Goal: Navigation & Orientation: Find specific page/section

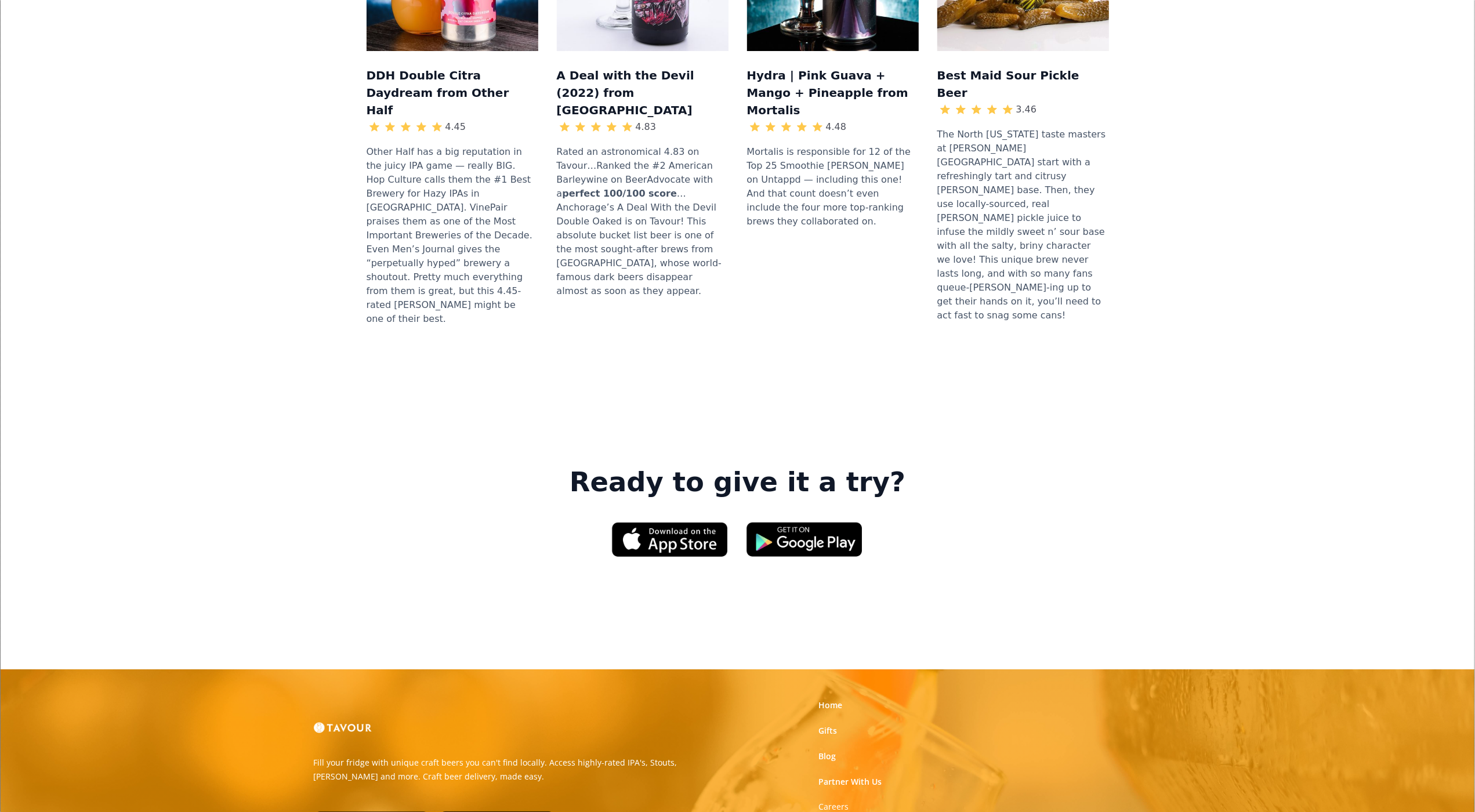
scroll to position [1494, 0]
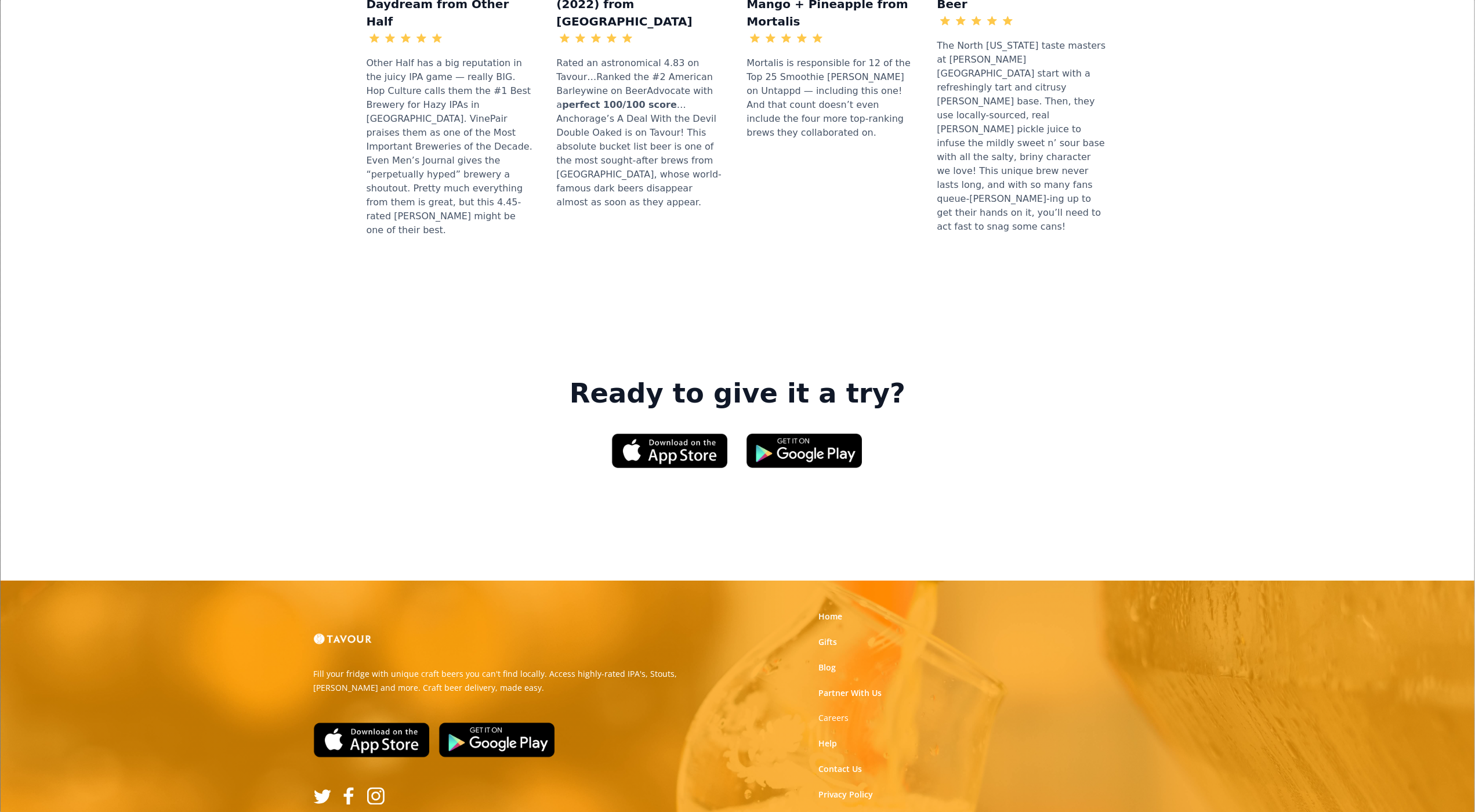
click at [820, 611] on link "Home" at bounding box center [830, 616] width 24 height 11
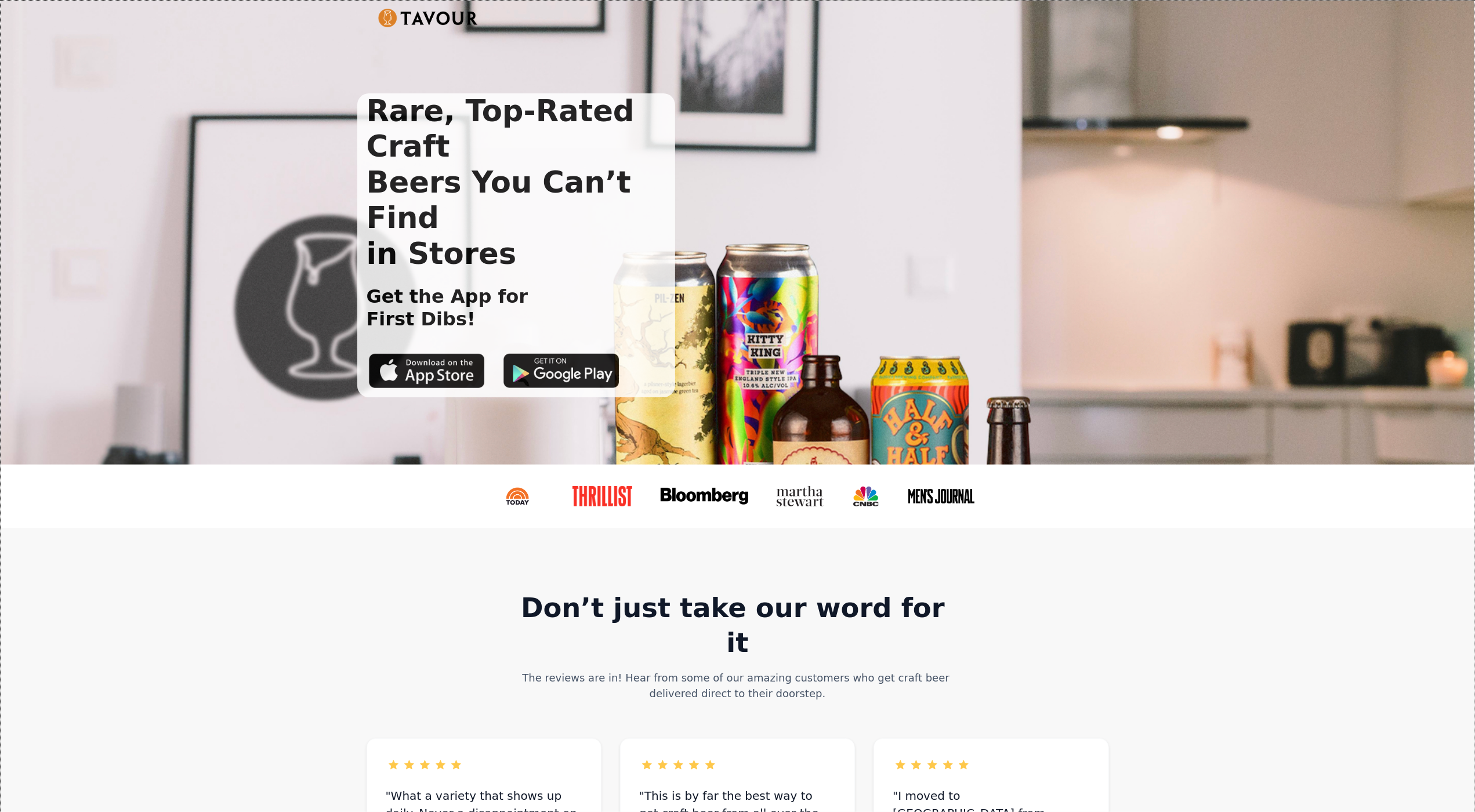
click at [820, 452] on div "Rare, Top-Rated Craft Beers You Can’t Find in Stores Get the App for First Dibs!" at bounding box center [737, 232] width 1474 height 464
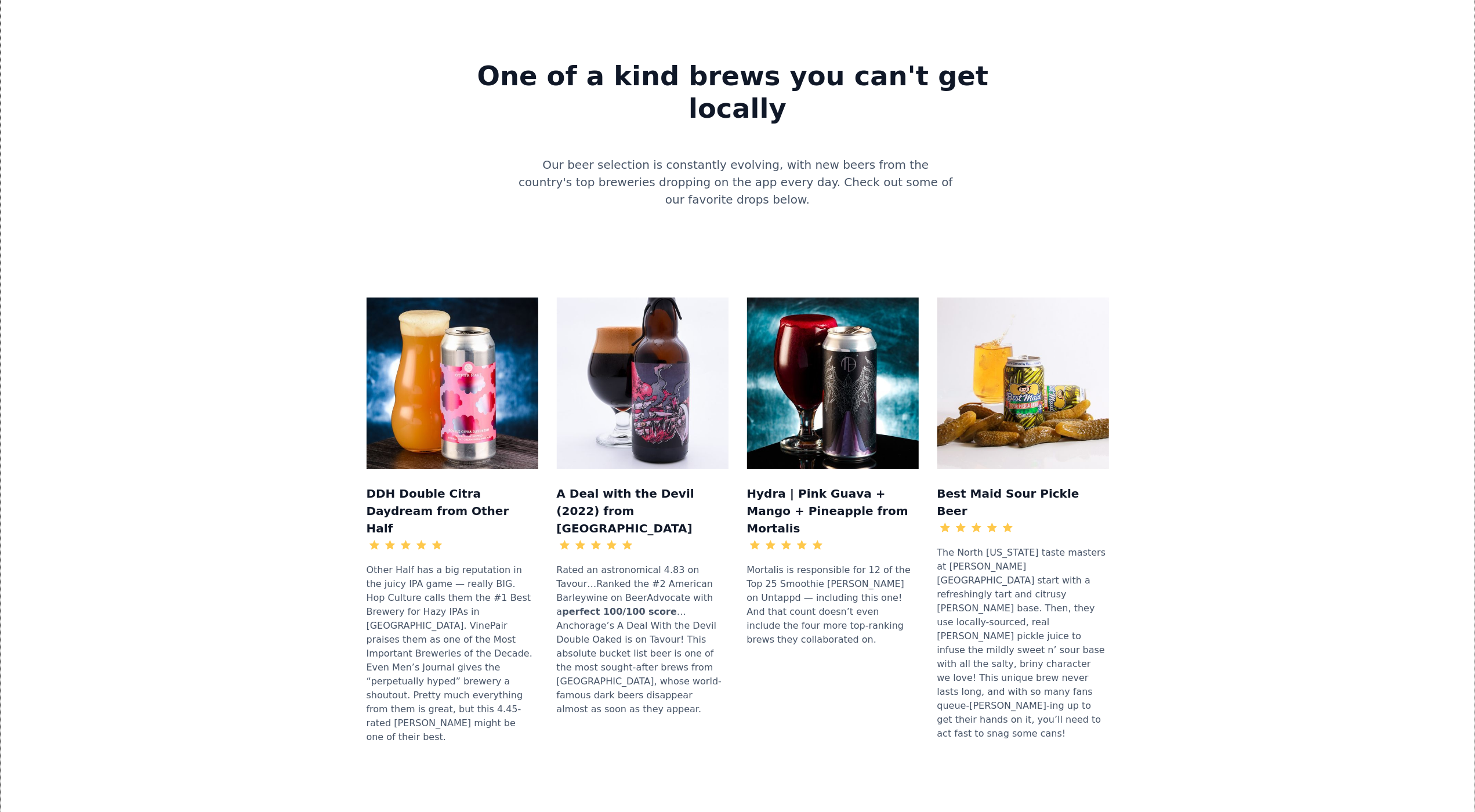
scroll to position [925, 0]
